Goal: Navigation & Orientation: Go to known website

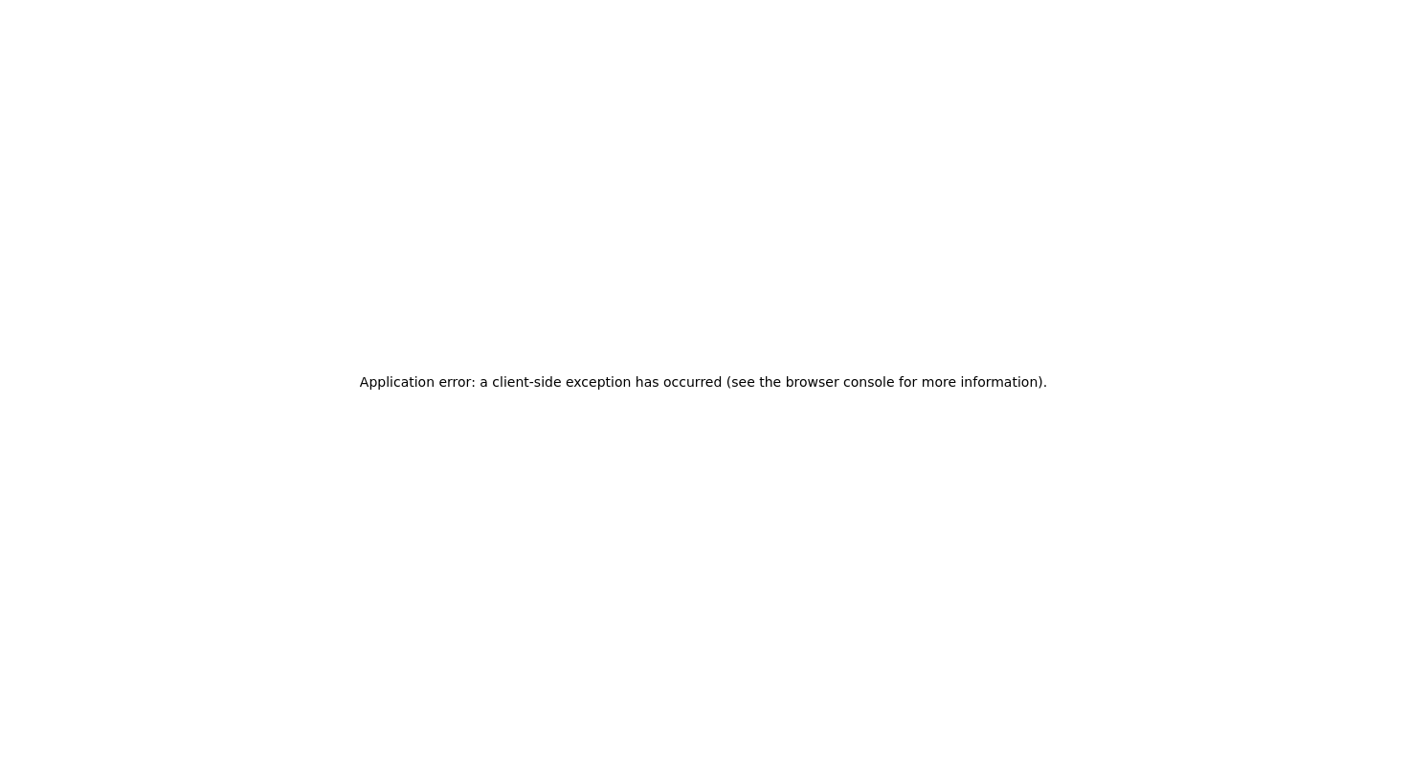
drag, startPoint x: 541, startPoint y: 483, endPoint x: 572, endPoint y: 457, distance: 40.8
click at [542, 482] on div "Application error: a client-side exception has occurred (see the browser consol…" at bounding box center [703, 381] width 1407 height 763
click at [1017, 89] on div "Application error: a client-side exception has occurred (see the browser consol…" at bounding box center [703, 381] width 1407 height 763
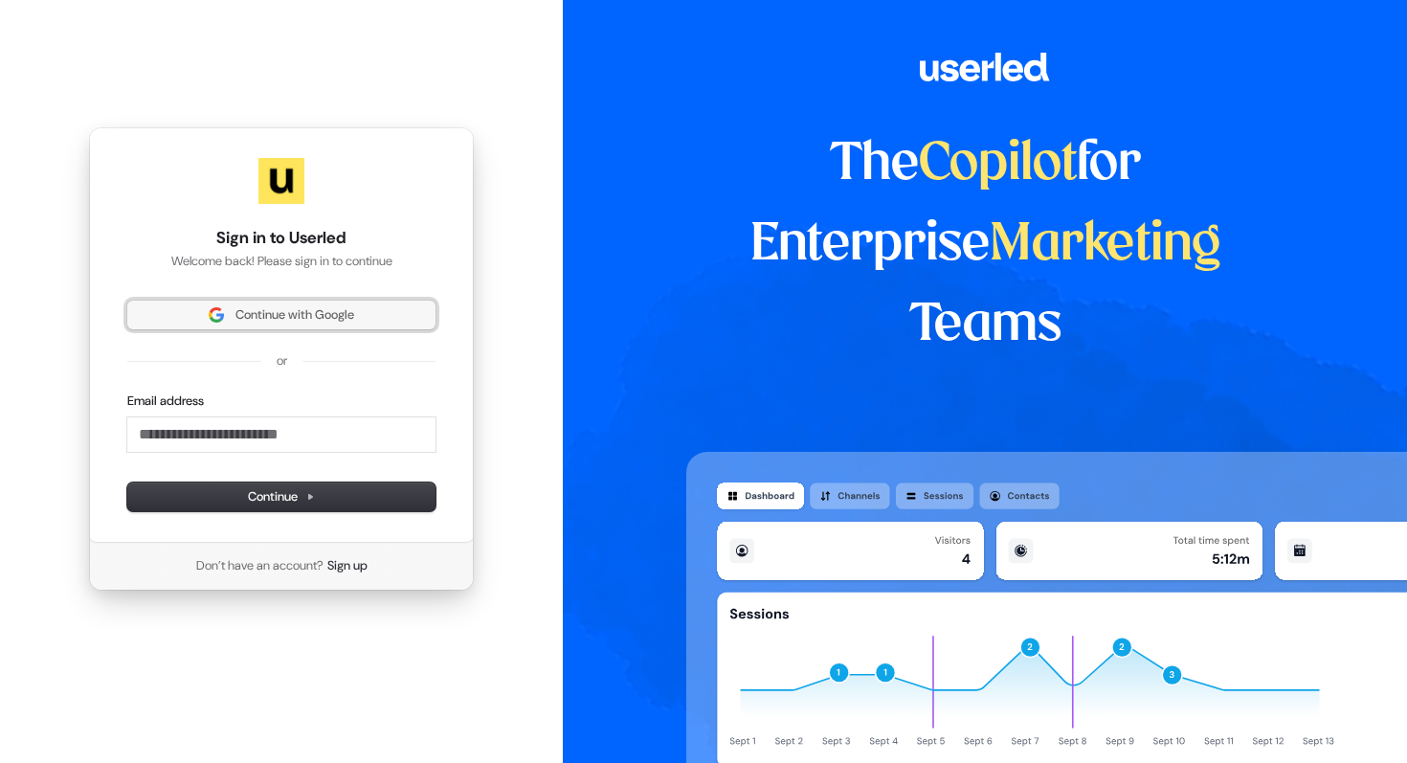
click at [251, 303] on button "Continue with Google" at bounding box center [281, 314] width 308 height 29
